Goal: Task Accomplishment & Management: Manage account settings

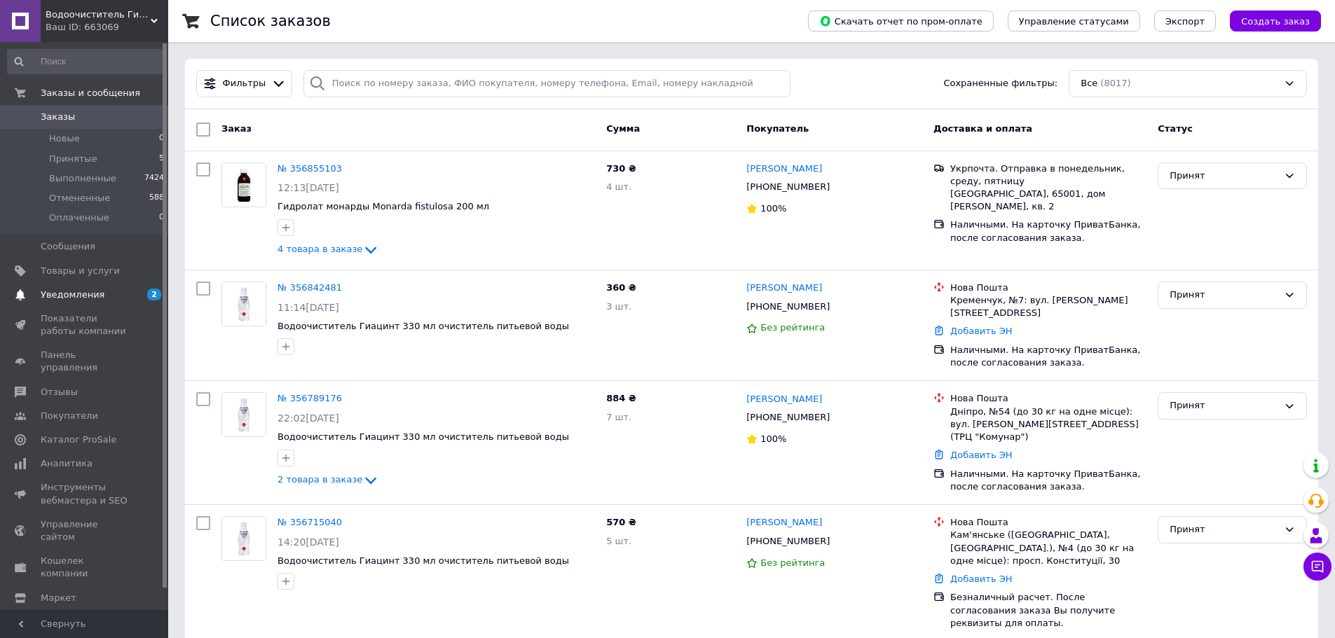
click at [76, 291] on span "Уведомления" at bounding box center [73, 295] width 64 height 13
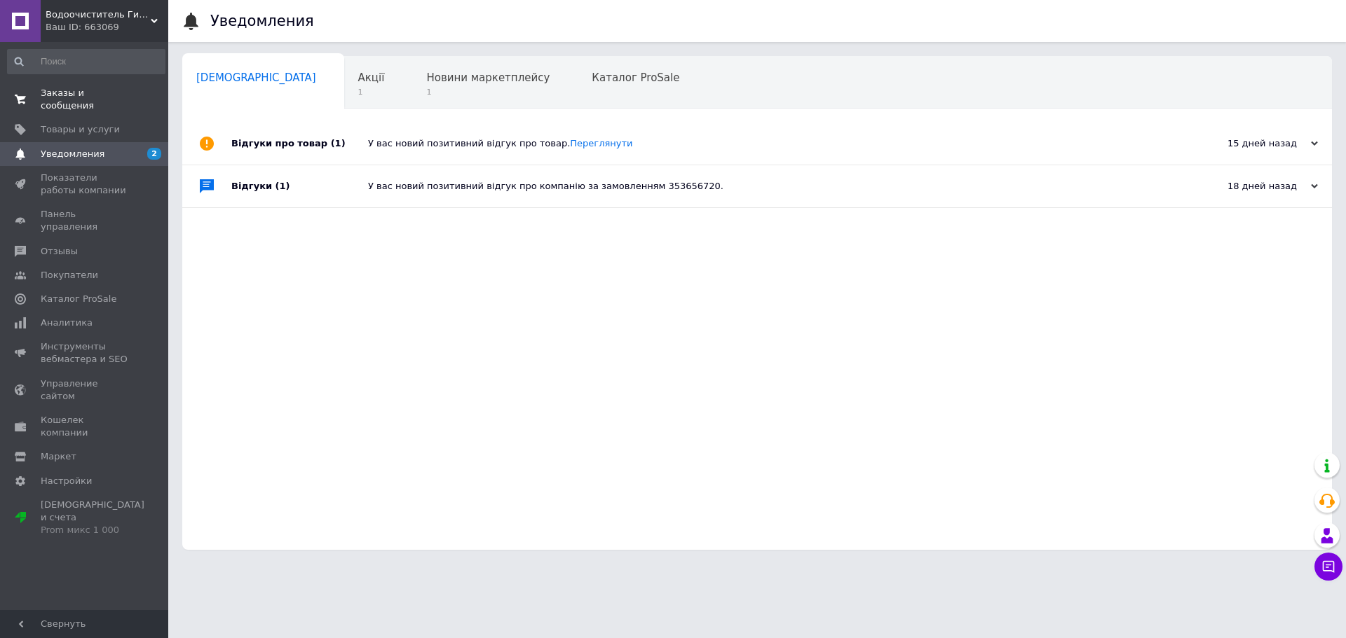
click at [75, 91] on span "Заказы и сообщения" at bounding box center [85, 99] width 89 height 25
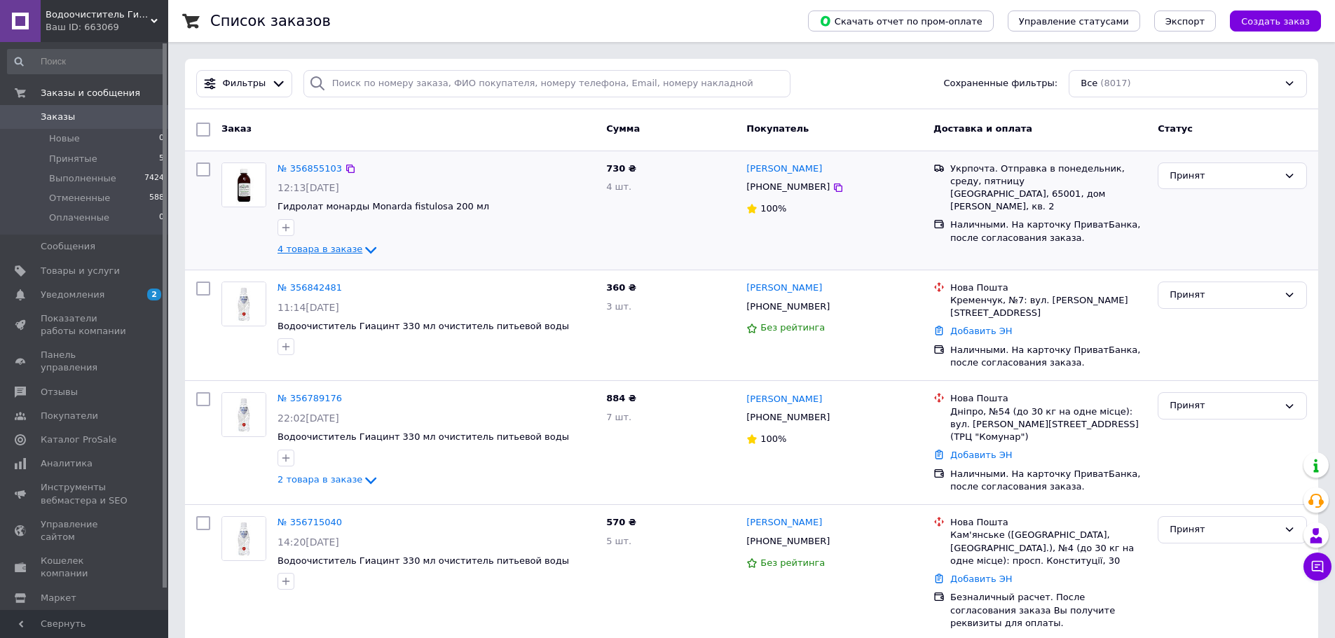
click at [362, 252] on icon at bounding box center [370, 250] width 17 height 17
